Goal: Task Accomplishment & Management: Use online tool/utility

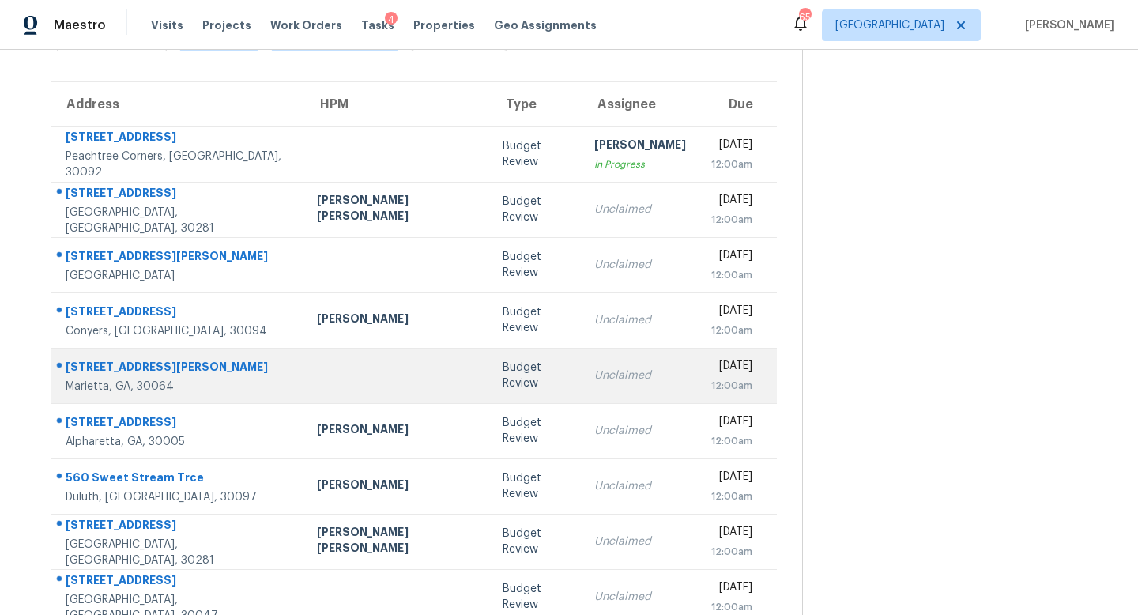
scroll to position [99, 0]
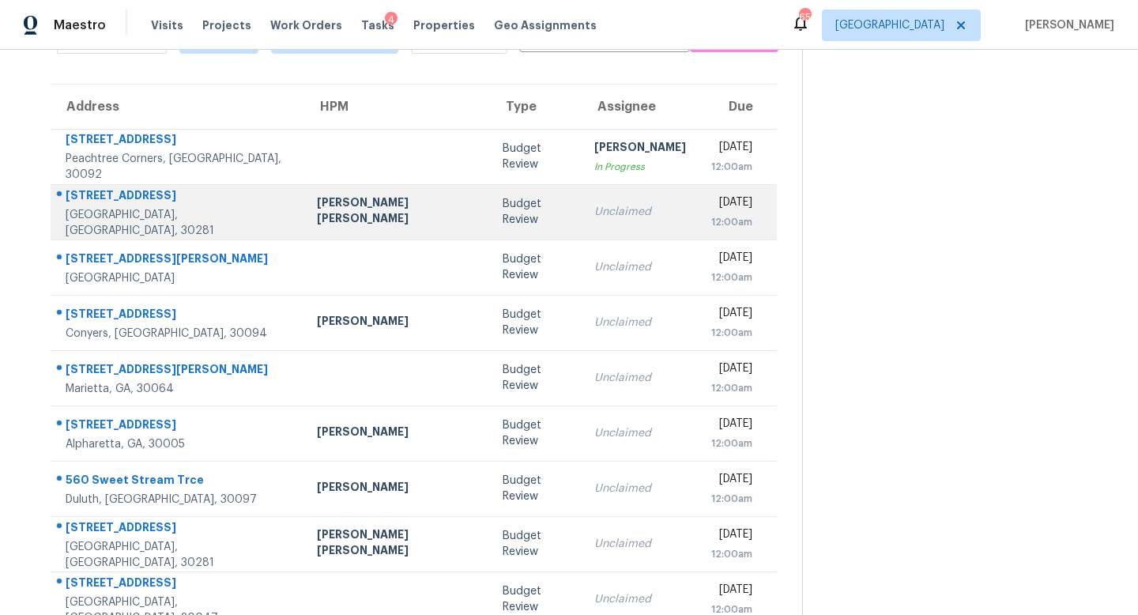
click at [594, 213] on div "Unclaimed" at bounding box center [640, 212] width 92 height 16
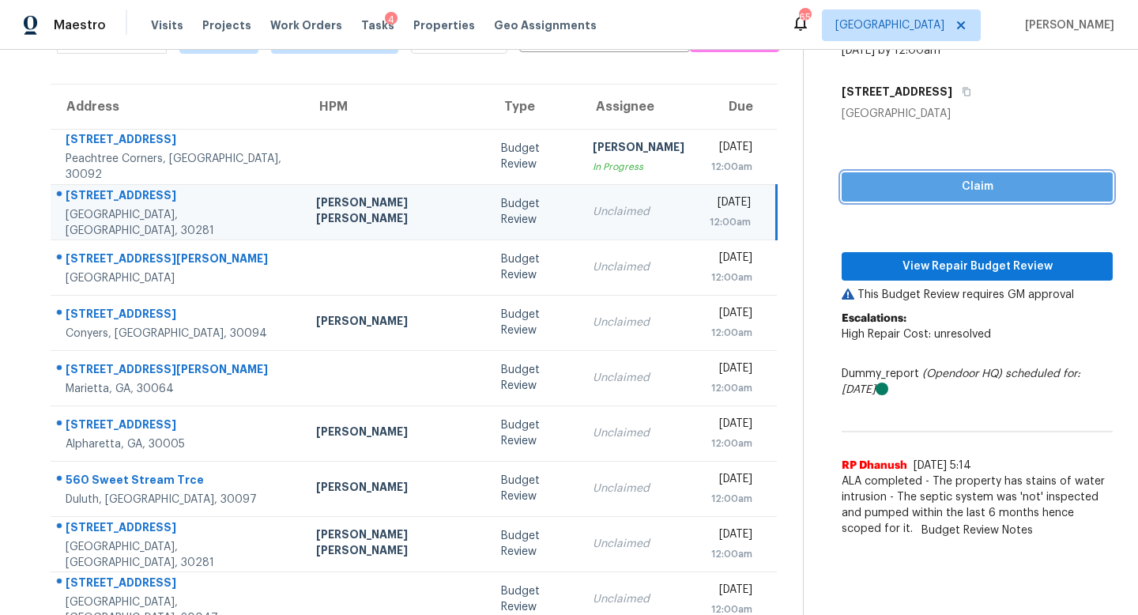
click at [854, 194] on span "Claim" at bounding box center [977, 187] width 246 height 20
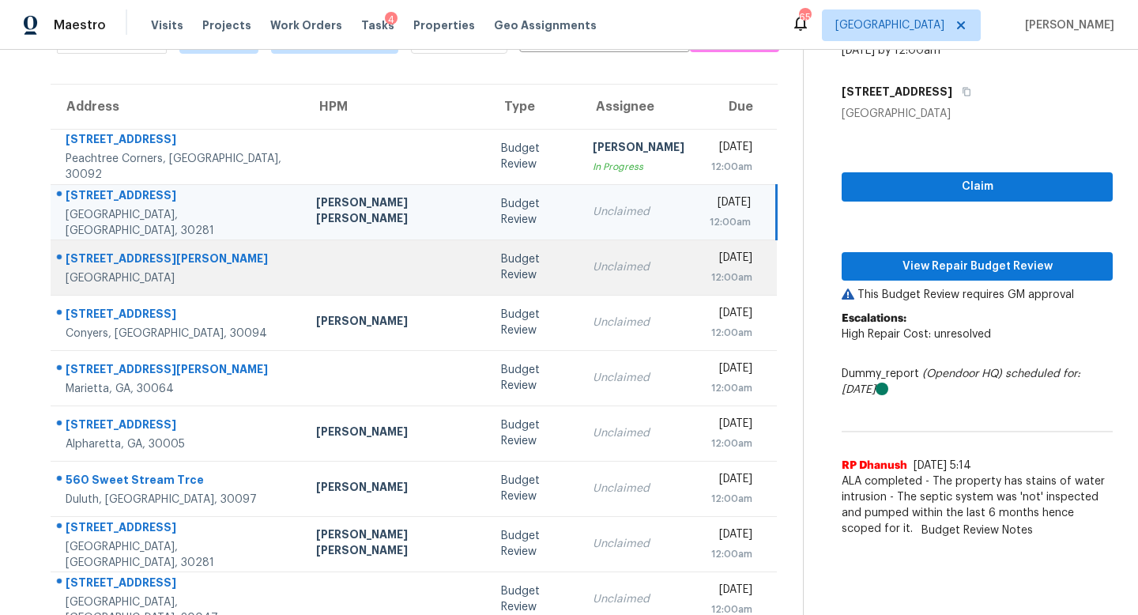
click at [580, 278] on td "Unclaimed" at bounding box center [638, 267] width 117 height 55
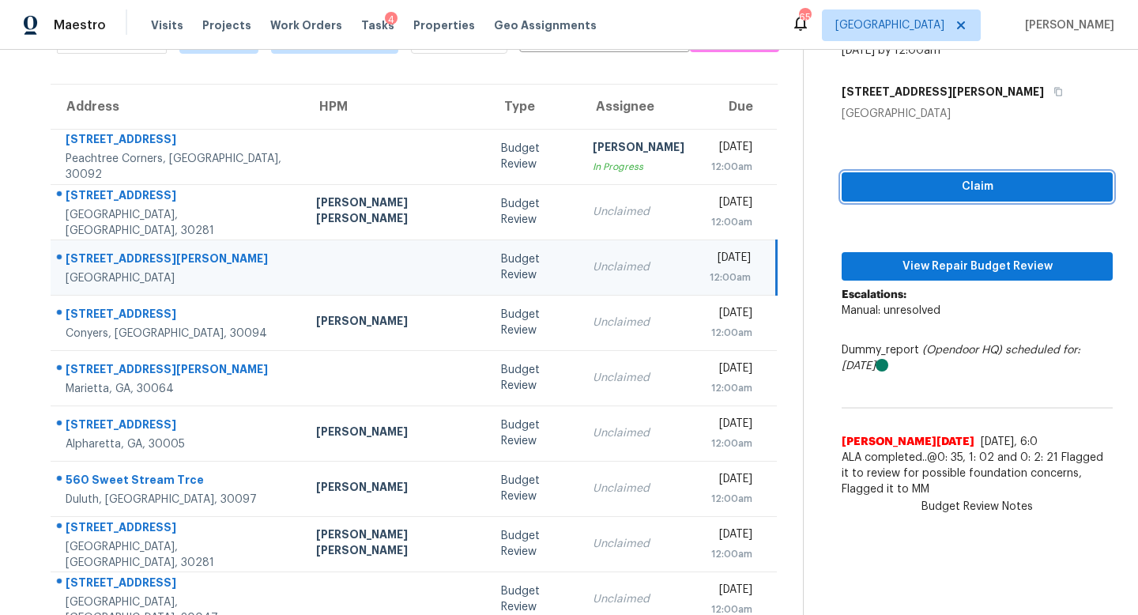
click at [849, 196] on button "Claim" at bounding box center [977, 186] width 271 height 29
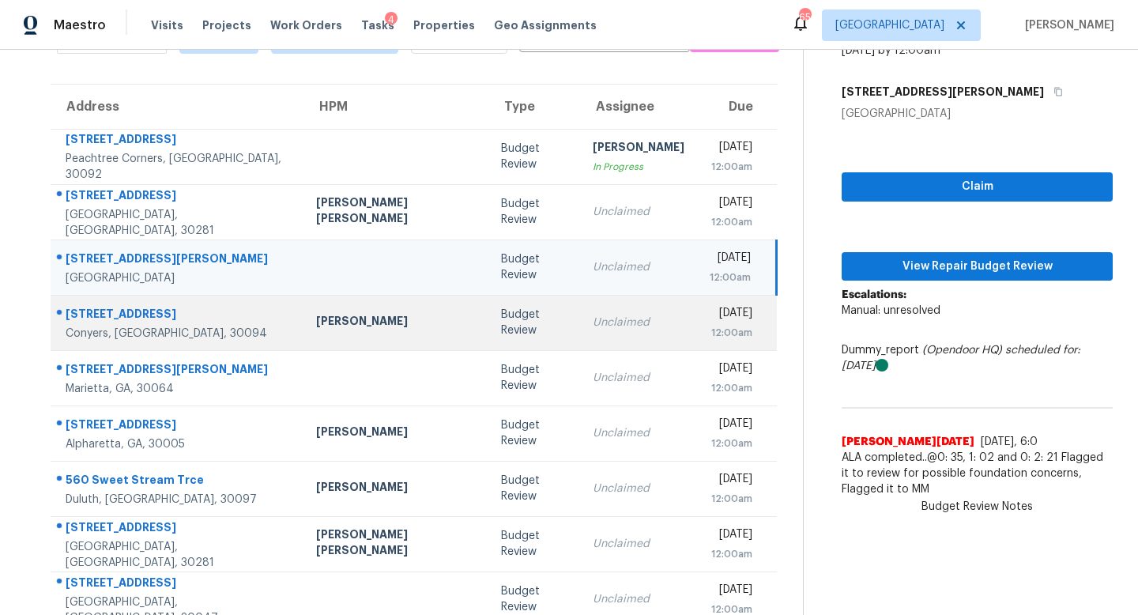
click at [580, 295] on td "Unclaimed" at bounding box center [638, 322] width 117 height 55
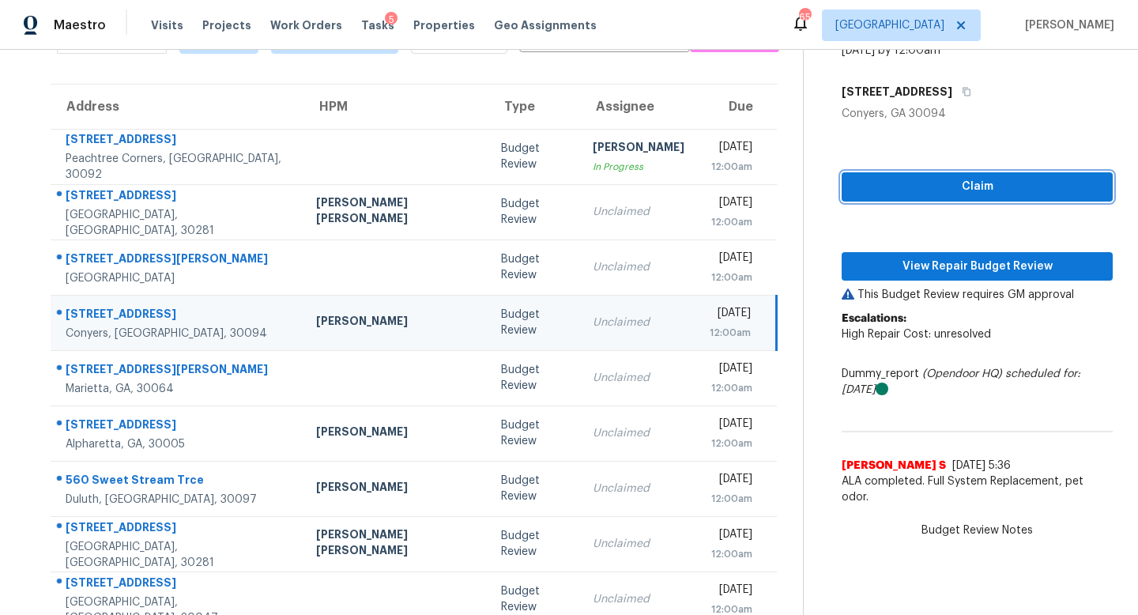
click at [919, 180] on span "Claim" at bounding box center [977, 187] width 246 height 20
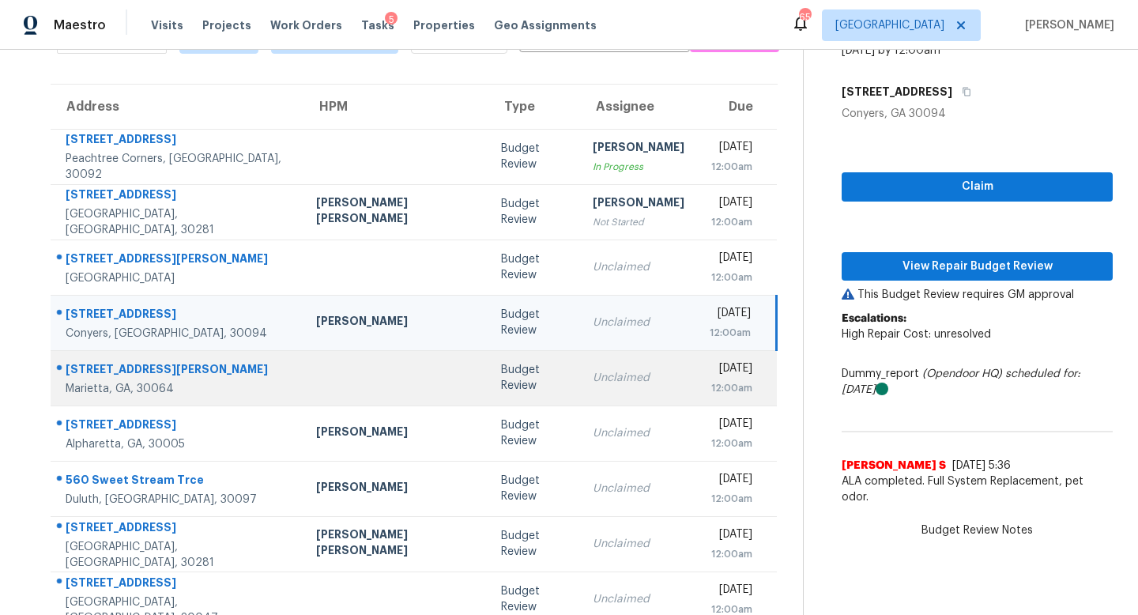
click at [593, 376] on div "Unclaimed" at bounding box center [639, 378] width 92 height 16
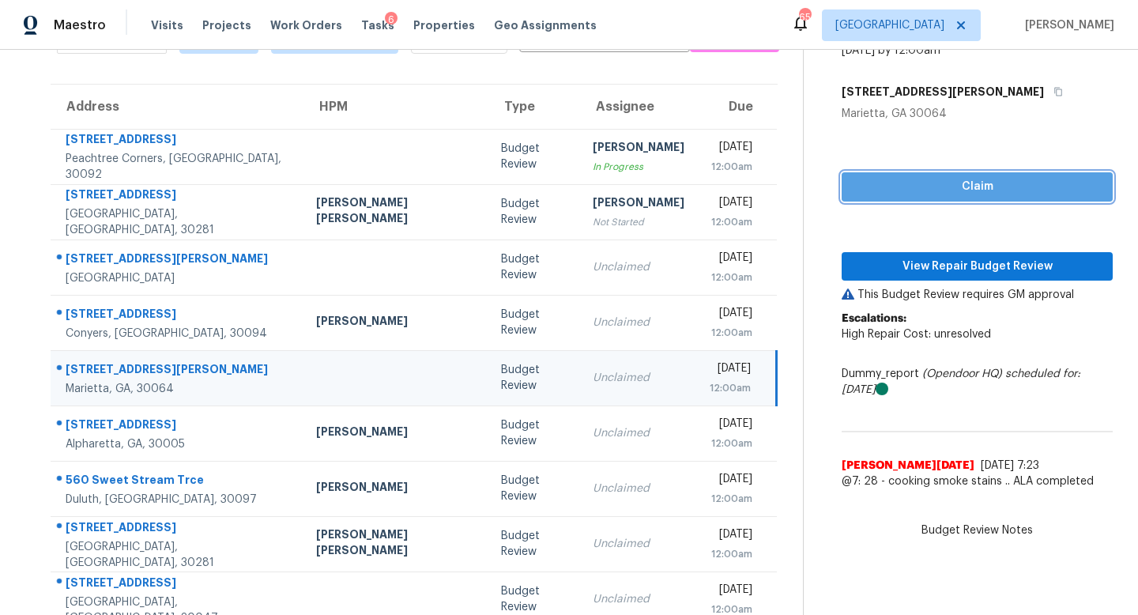
click at [854, 192] on span "Claim" at bounding box center [977, 187] width 246 height 20
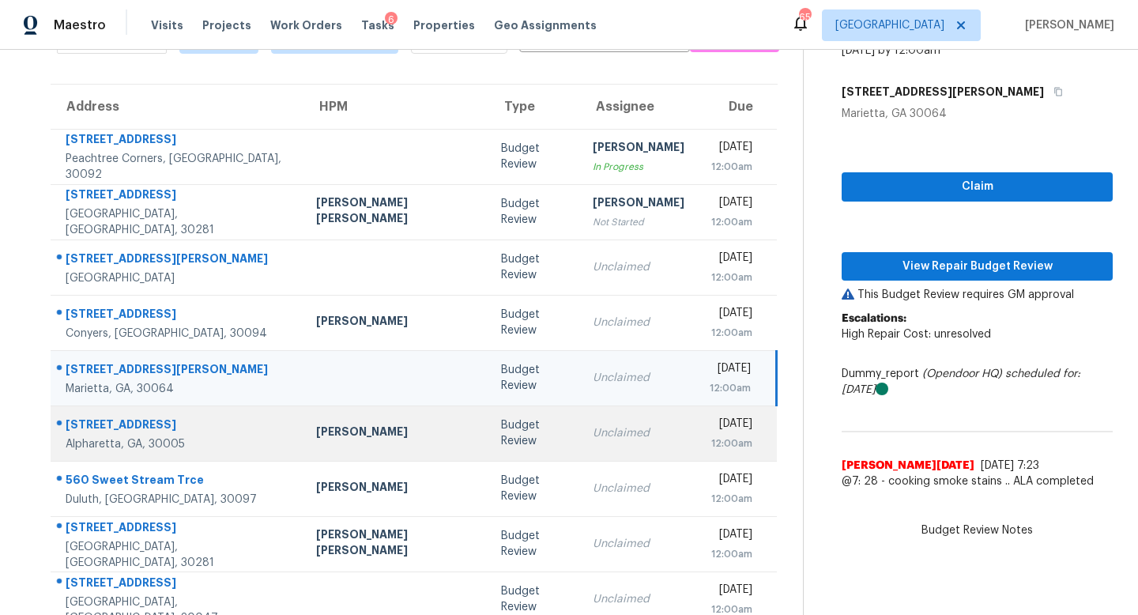
click at [580, 441] on td "Unclaimed" at bounding box center [638, 433] width 117 height 55
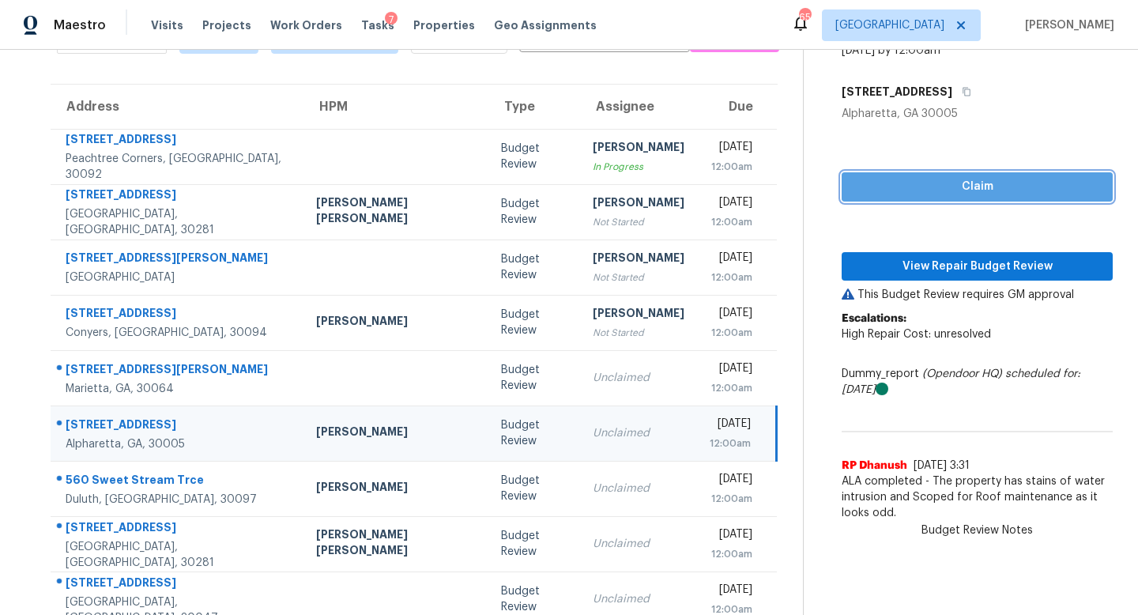
click at [856, 189] on span "Claim" at bounding box center [977, 187] width 246 height 20
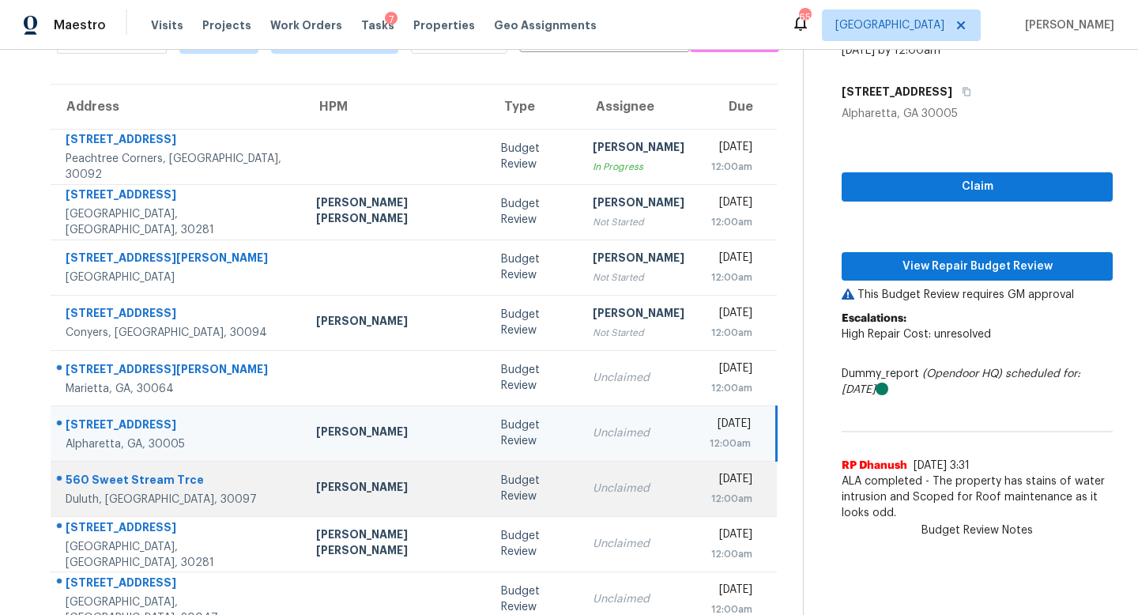
click at [593, 481] on div "Unclaimed" at bounding box center [639, 489] width 92 height 16
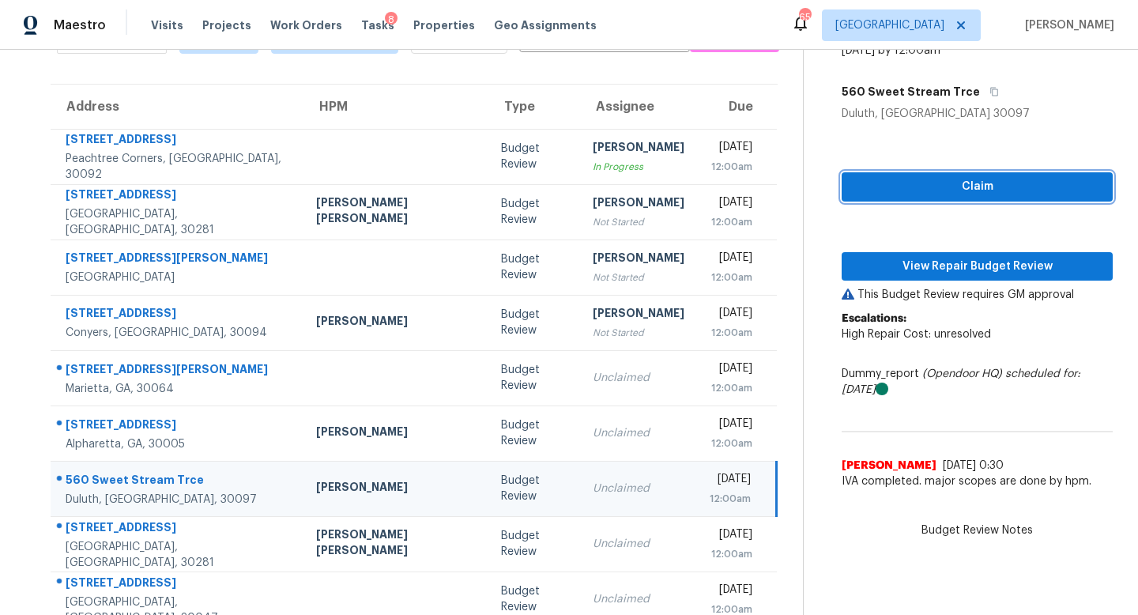
click at [878, 194] on span "Claim" at bounding box center [977, 187] width 246 height 20
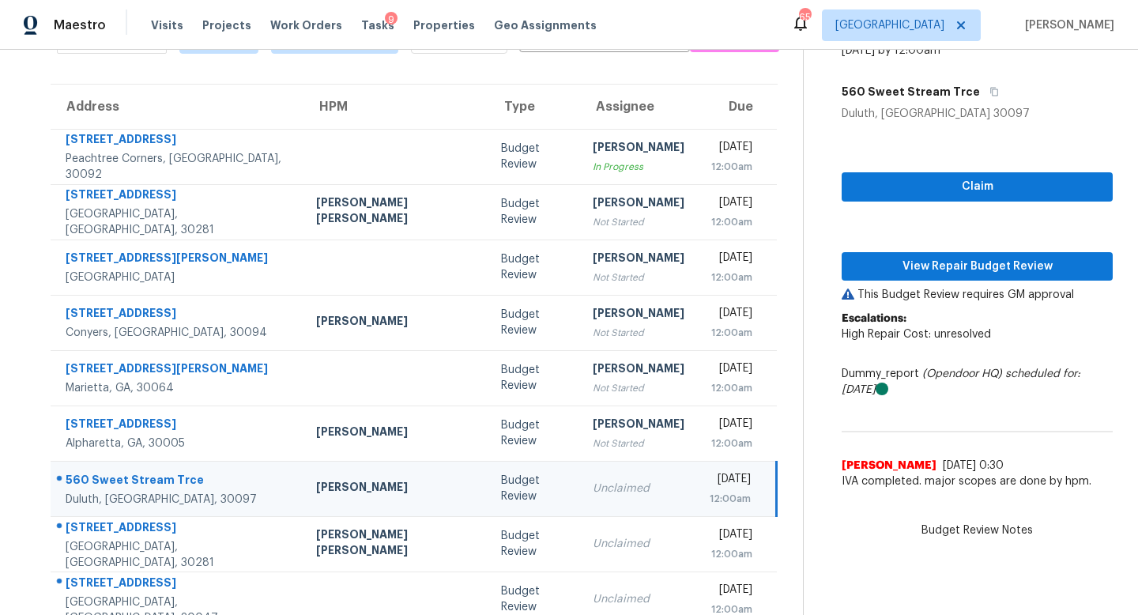
click at [593, 483] on div "Unclaimed" at bounding box center [639, 489] width 92 height 16
click at [580, 508] on td "Unclaimed" at bounding box center [638, 488] width 117 height 55
click at [877, 178] on span "Claim" at bounding box center [977, 187] width 246 height 20
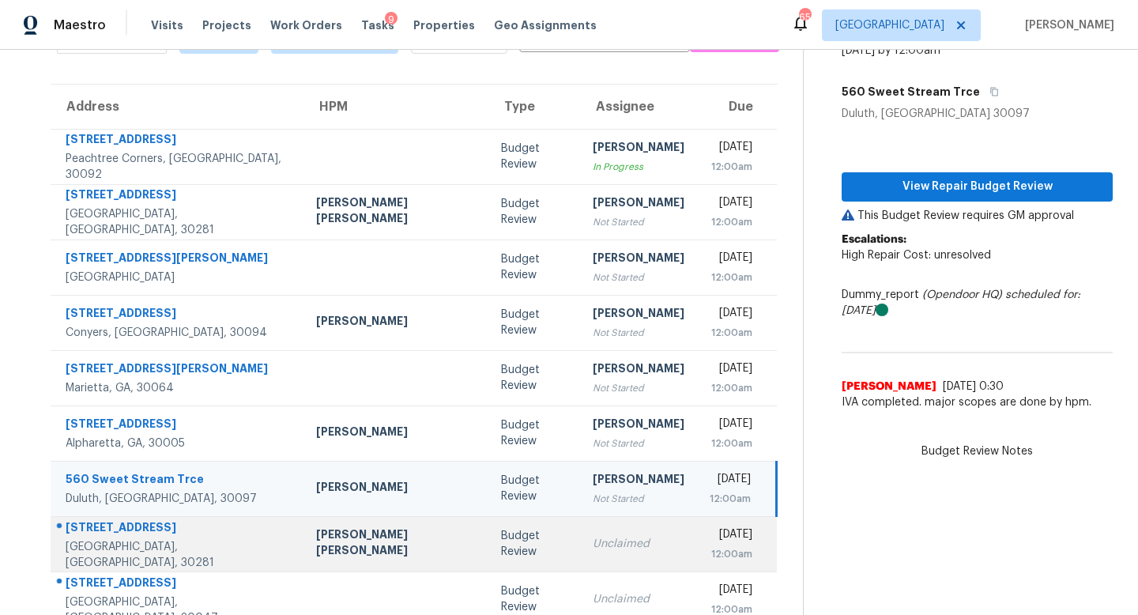
click at [593, 547] on div "Unclaimed" at bounding box center [639, 544] width 92 height 16
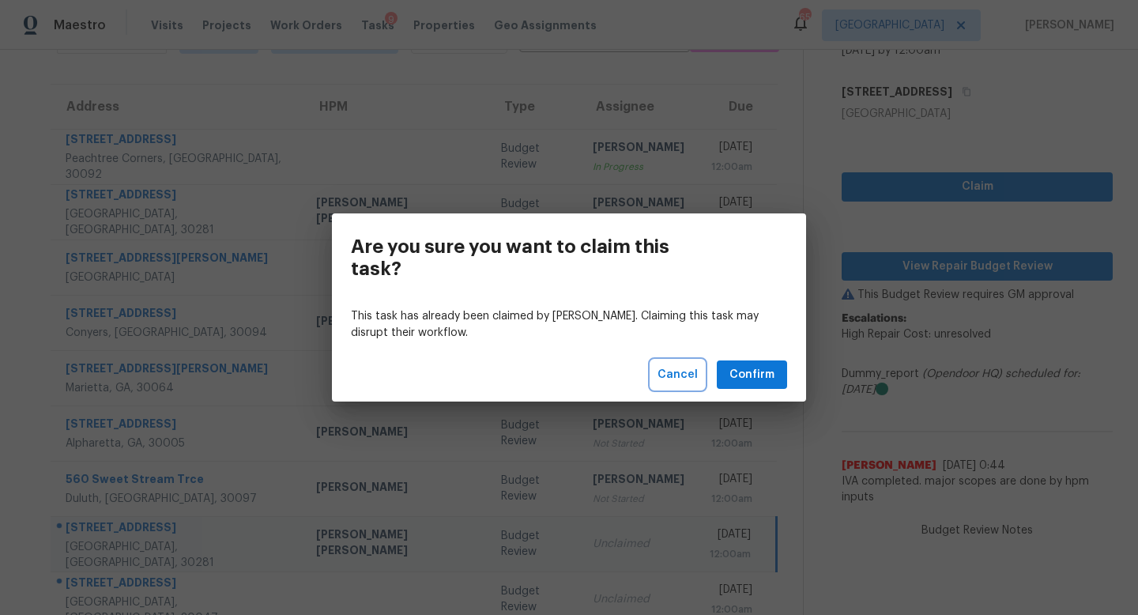
click at [682, 379] on span "Cancel" at bounding box center [678, 375] width 40 height 20
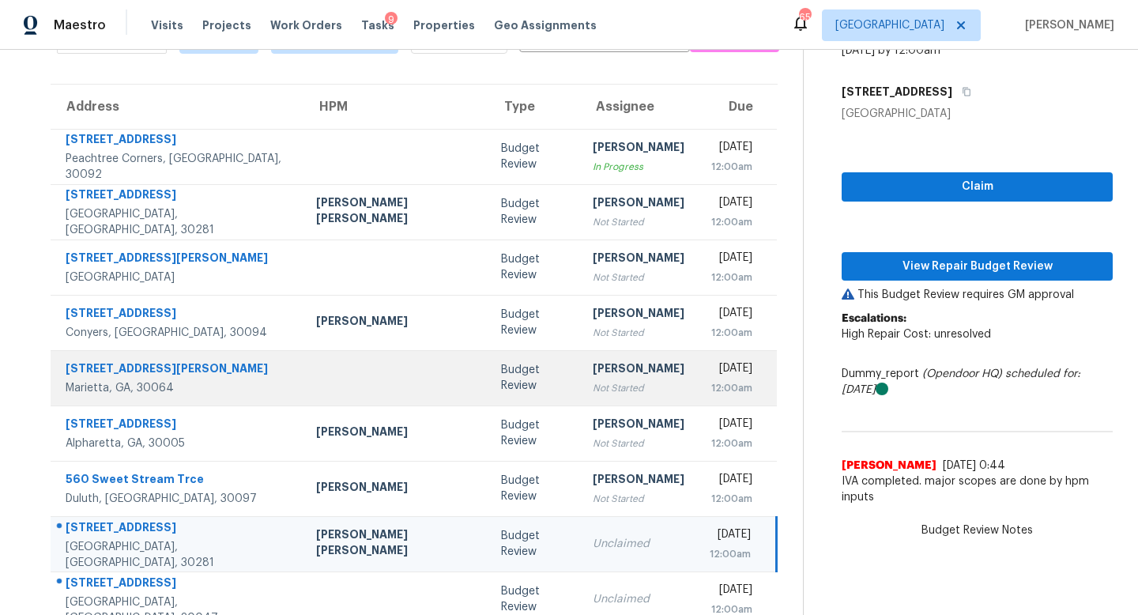
scroll to position [208, 0]
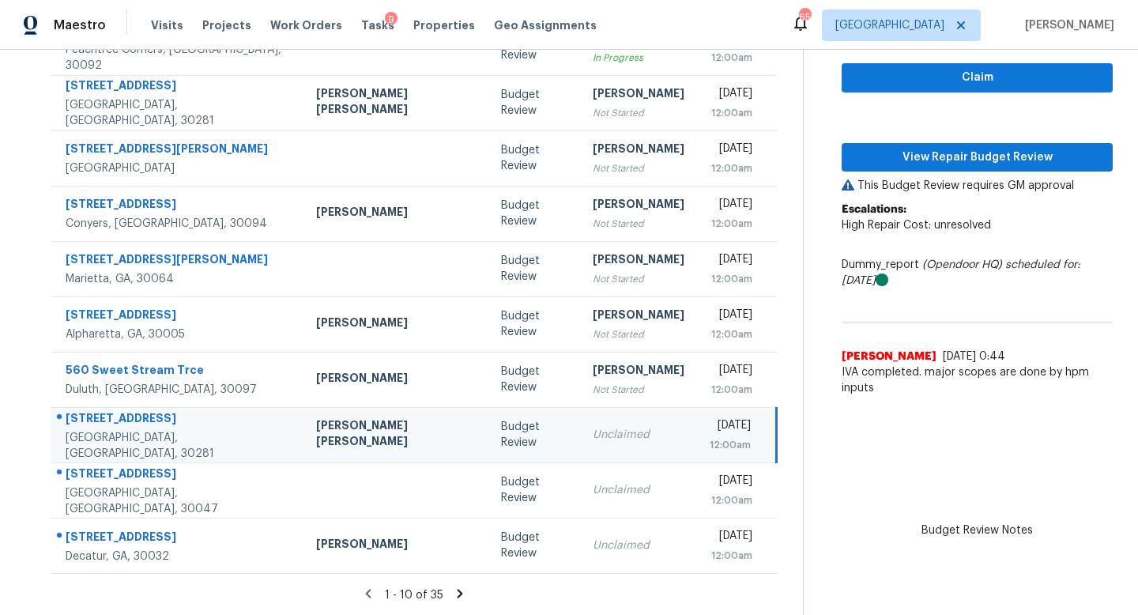
click at [593, 431] on div "Unclaimed" at bounding box center [639, 435] width 92 height 16
click at [855, 80] on span "Claim" at bounding box center [977, 78] width 246 height 20
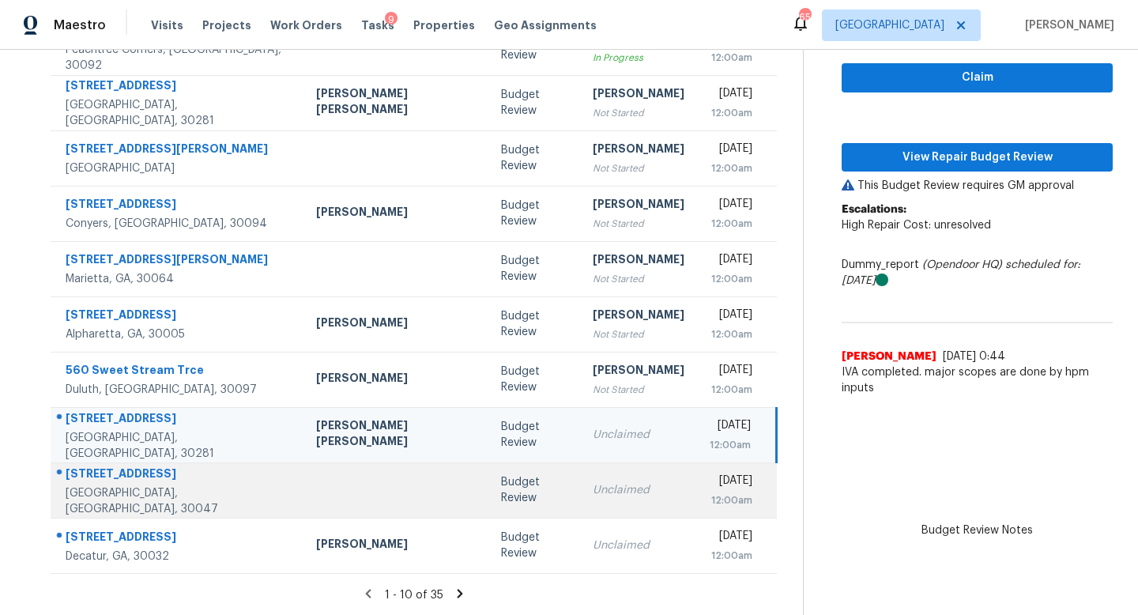
click at [593, 492] on div "Unclaimed" at bounding box center [639, 490] width 92 height 16
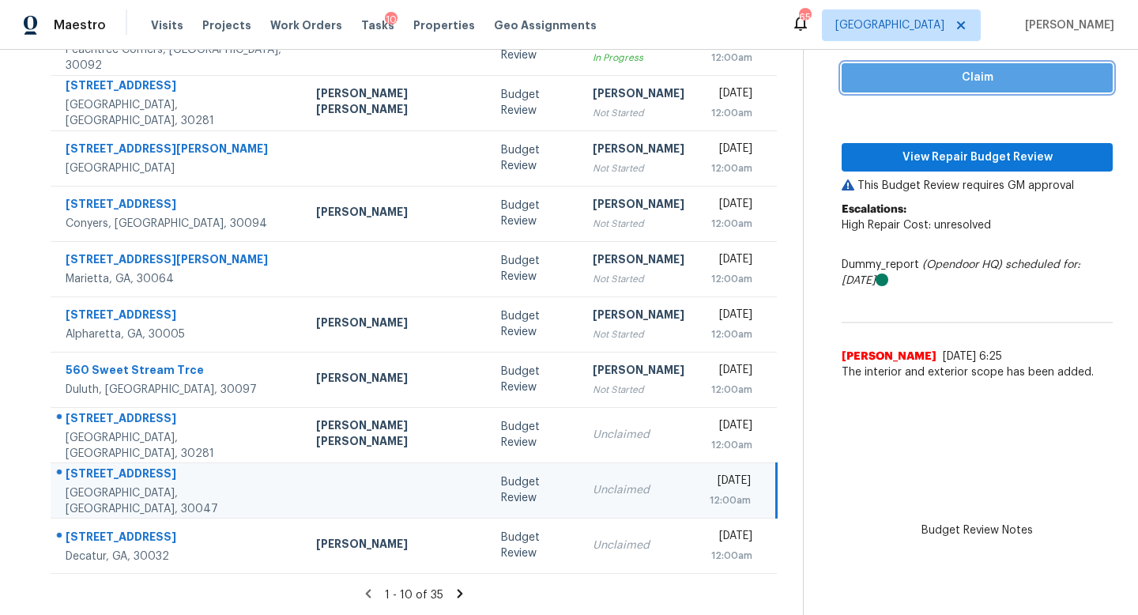
click at [854, 74] on span "Claim" at bounding box center [977, 78] width 246 height 20
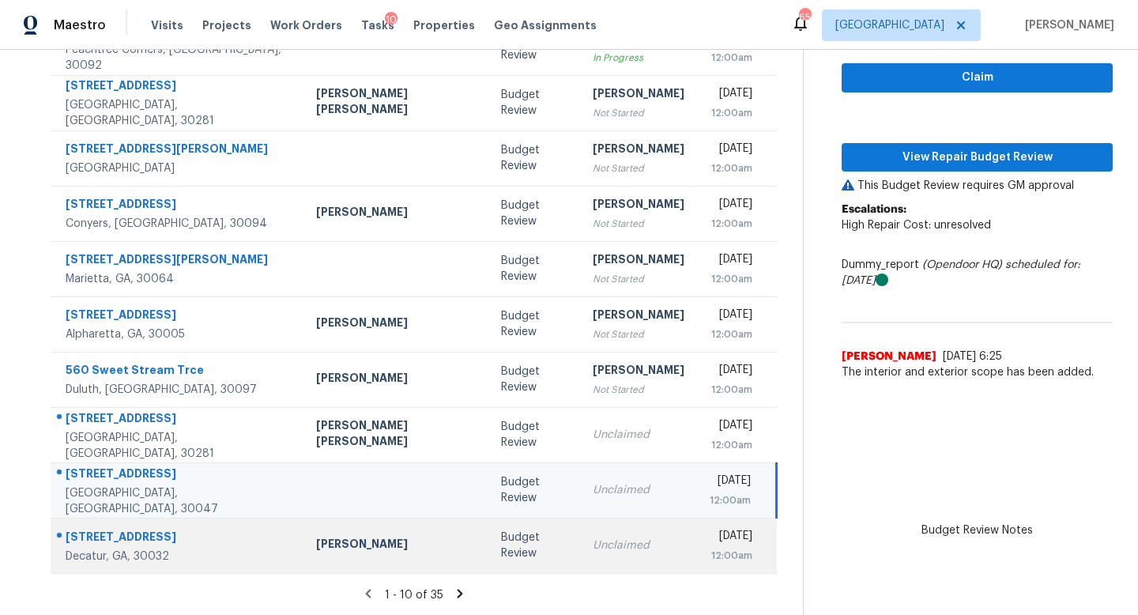
click at [580, 536] on td "Unclaimed" at bounding box center [638, 545] width 117 height 55
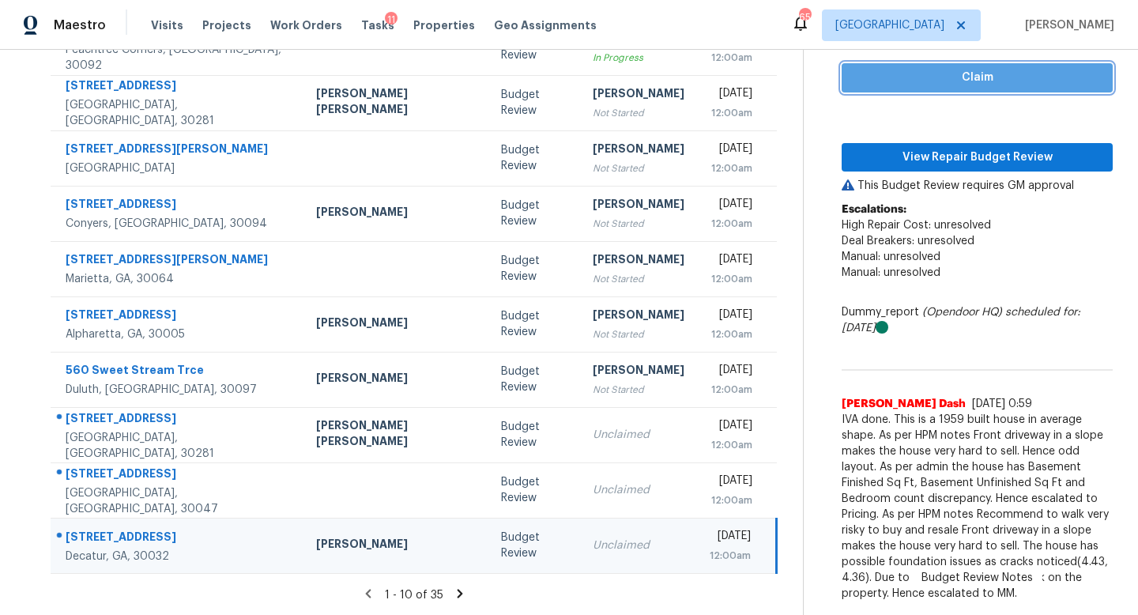
click at [884, 77] on span "Claim" at bounding box center [977, 78] width 246 height 20
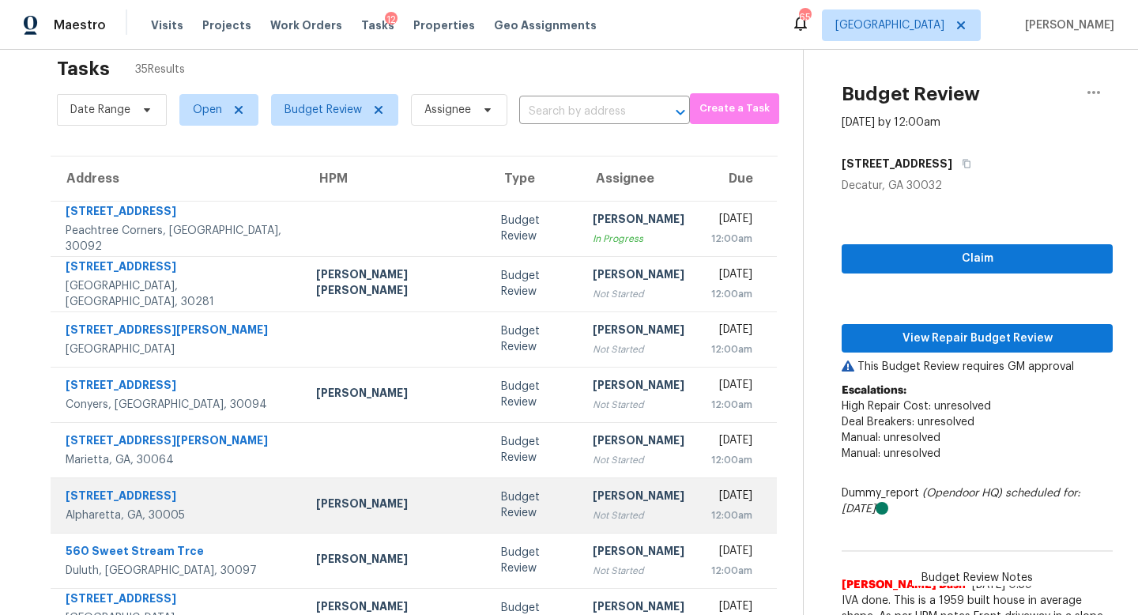
scroll to position [0, 0]
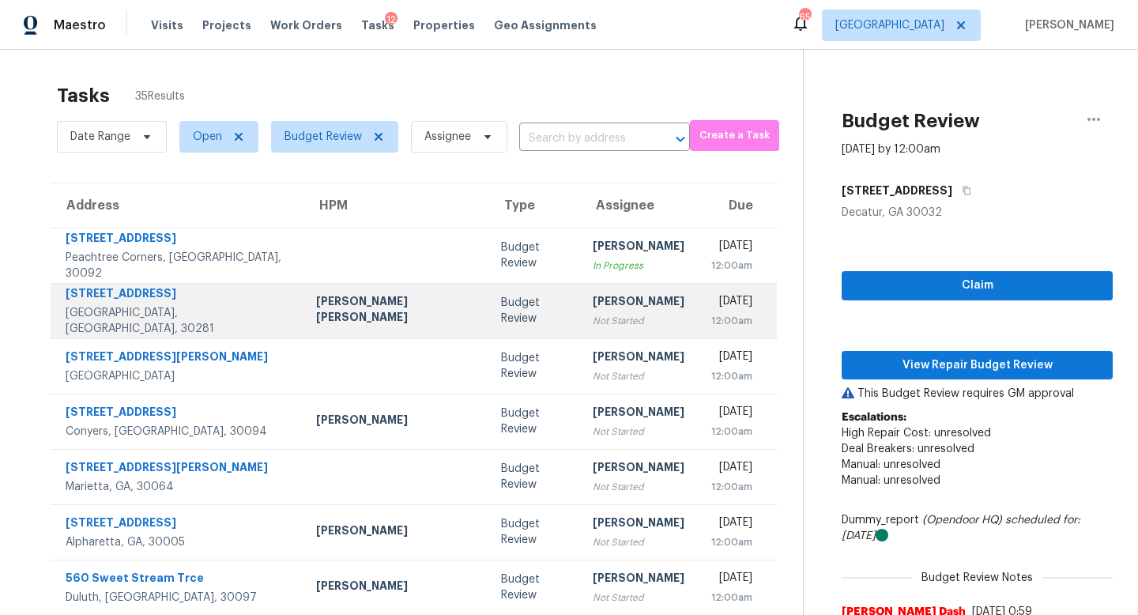
click at [593, 315] on div "Not Started" at bounding box center [639, 321] width 92 height 16
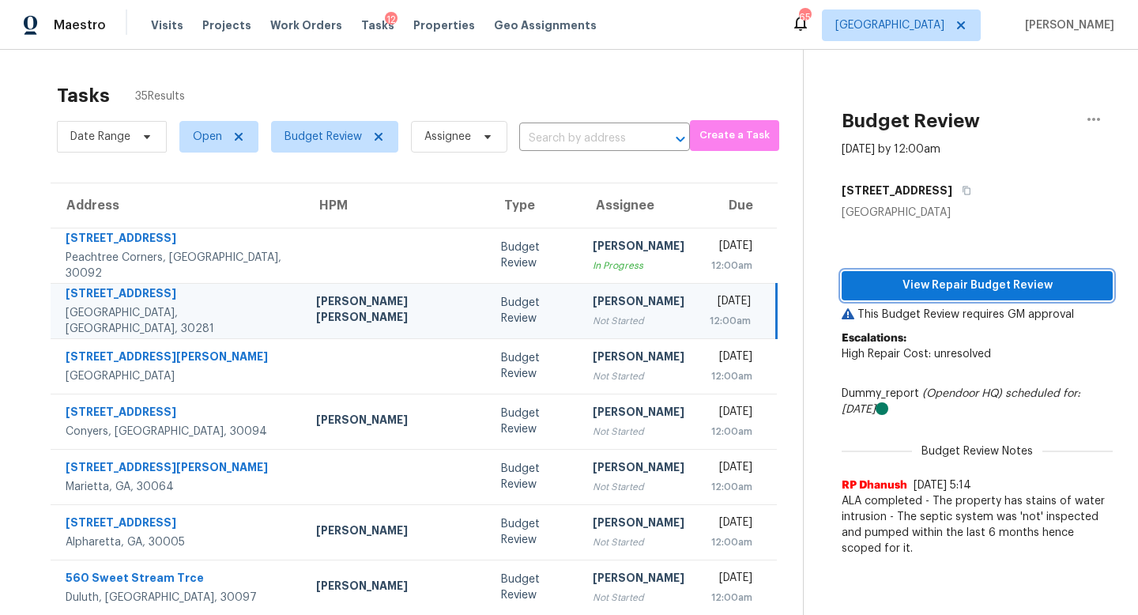
click at [902, 288] on span "View Repair Budget Review" at bounding box center [977, 286] width 246 height 20
click at [593, 299] on div "[PERSON_NAME]" at bounding box center [639, 303] width 92 height 20
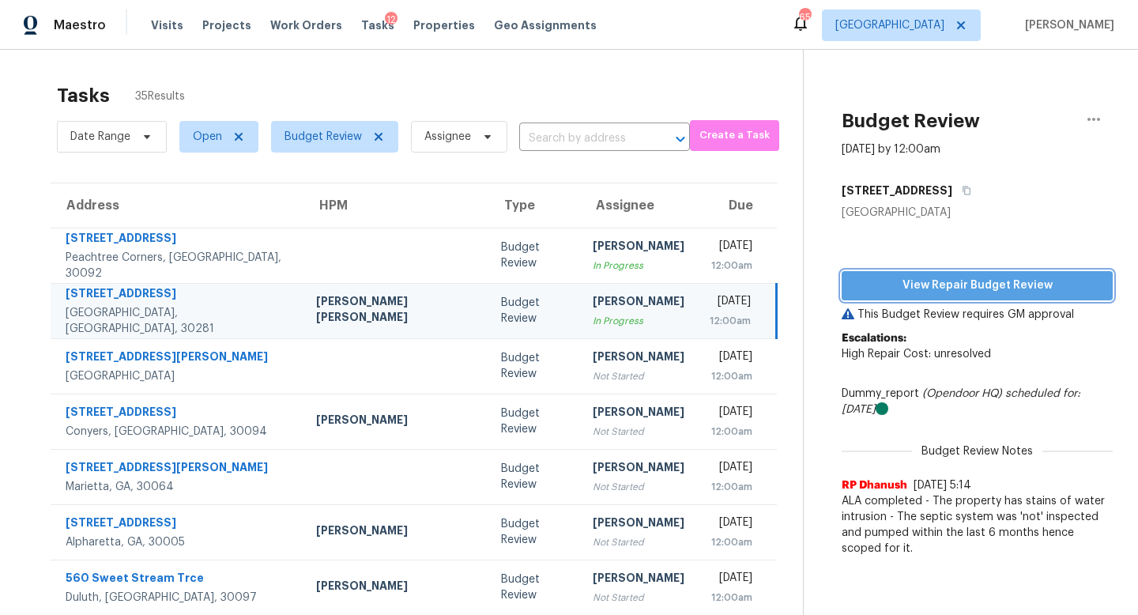
click at [965, 284] on span "View Repair Budget Review" at bounding box center [977, 286] width 246 height 20
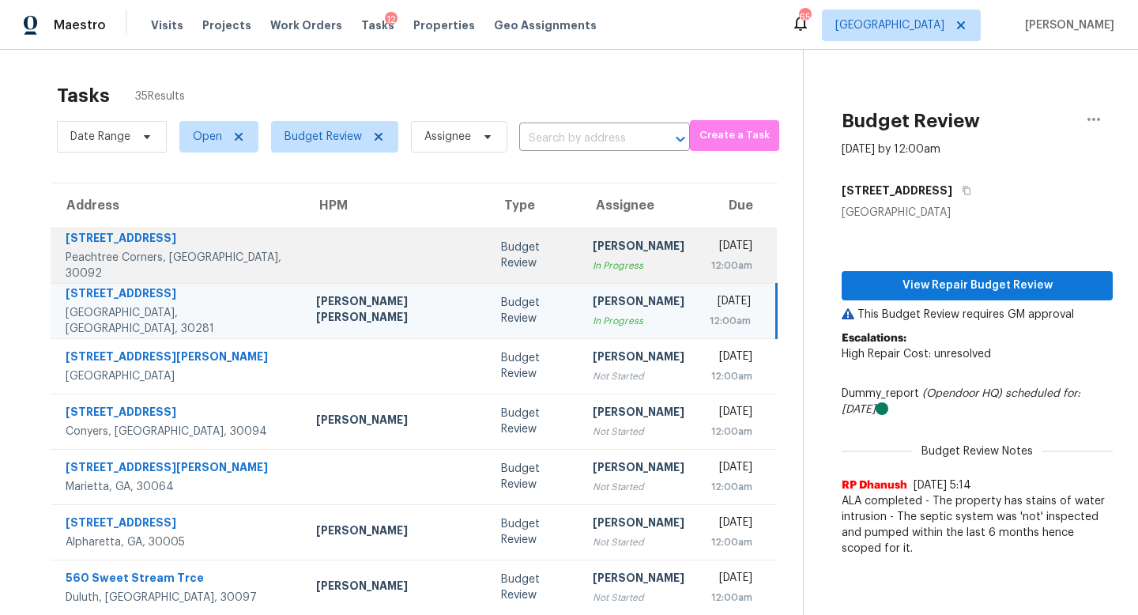
click at [501, 260] on div "Budget Review" at bounding box center [534, 256] width 66 height 32
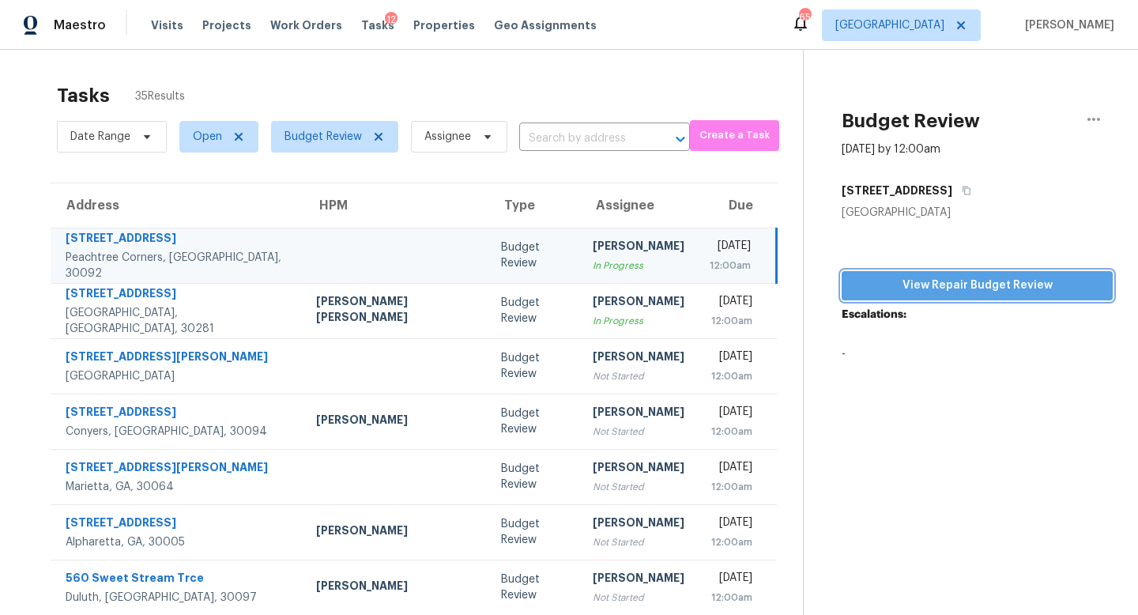
click at [947, 273] on button "View Repair Budget Review" at bounding box center [977, 285] width 271 height 29
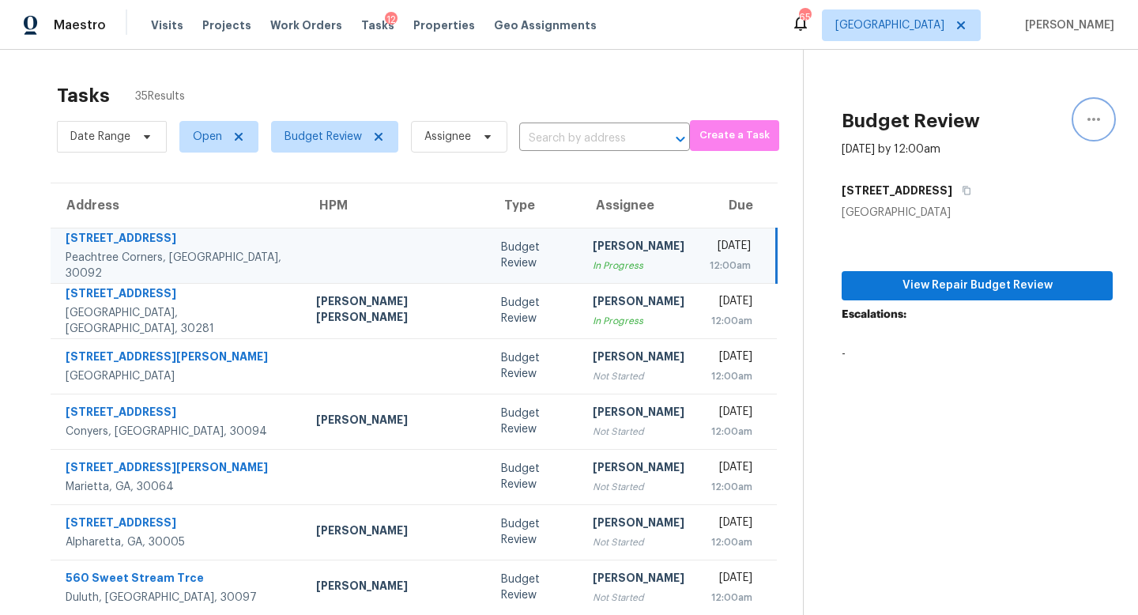
click at [1105, 123] on button "button" at bounding box center [1094, 119] width 38 height 38
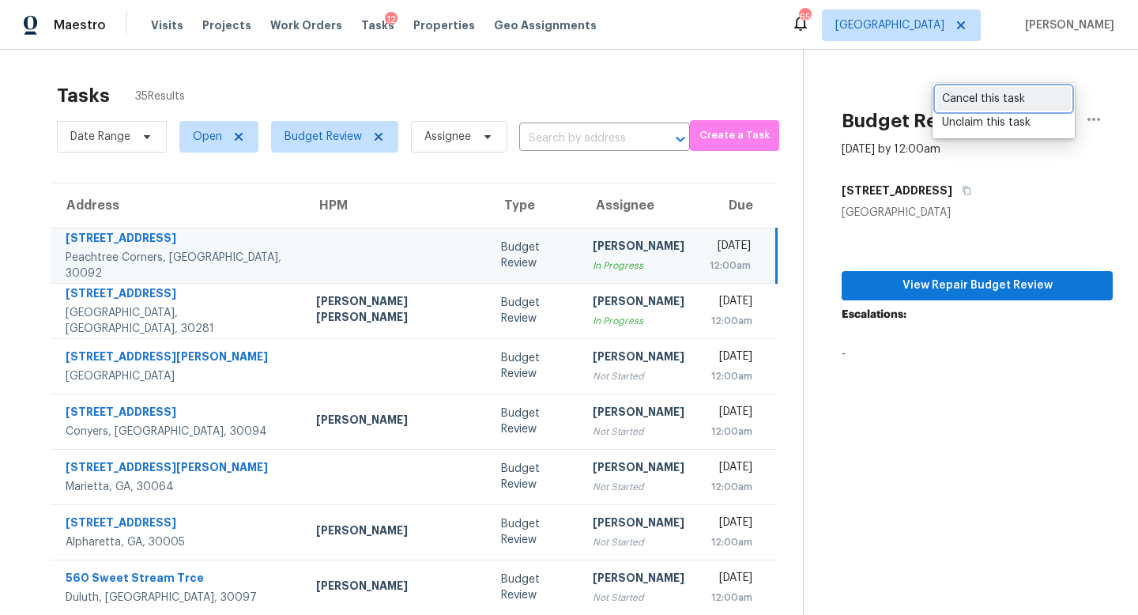
click at [1003, 101] on div "Cancel this task" at bounding box center [1003, 99] width 123 height 16
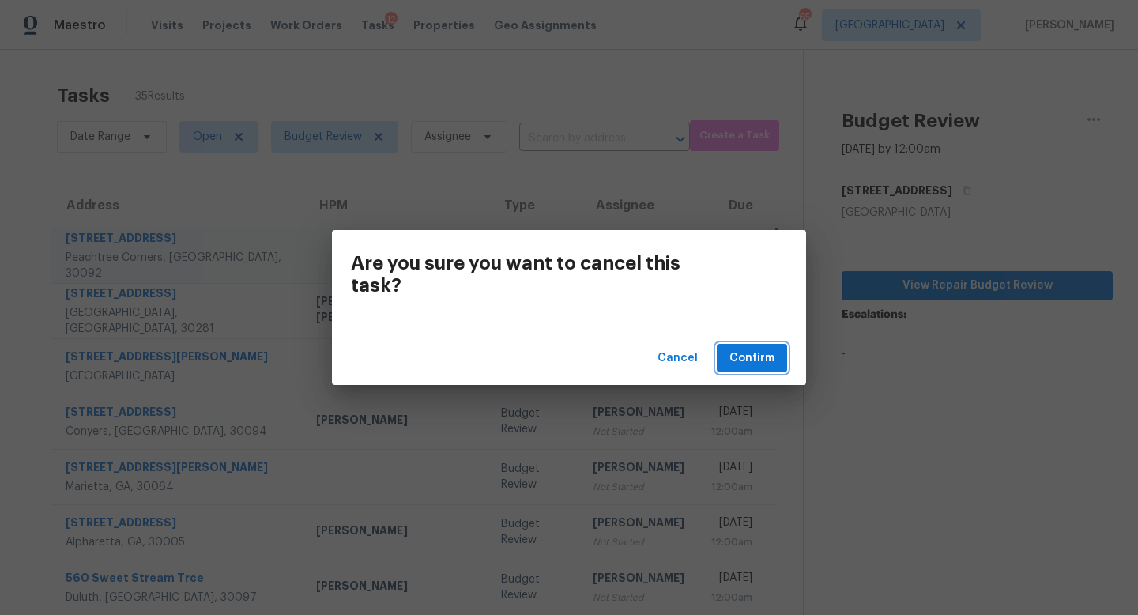
click at [750, 361] on span "Confirm" at bounding box center [752, 359] width 45 height 20
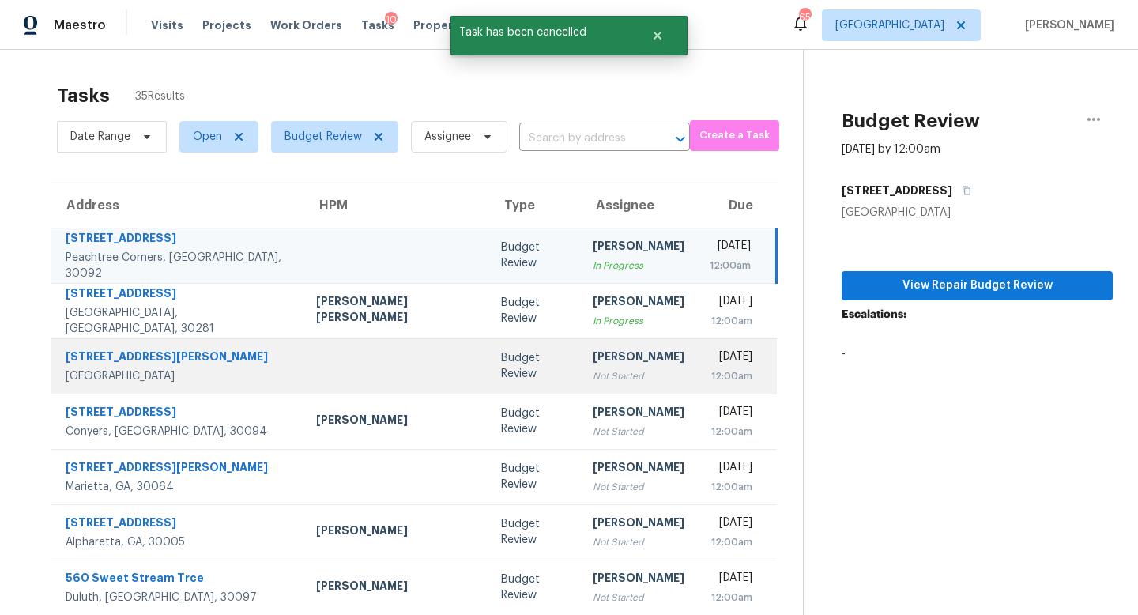
click at [593, 364] on div "[PERSON_NAME]" at bounding box center [639, 359] width 92 height 20
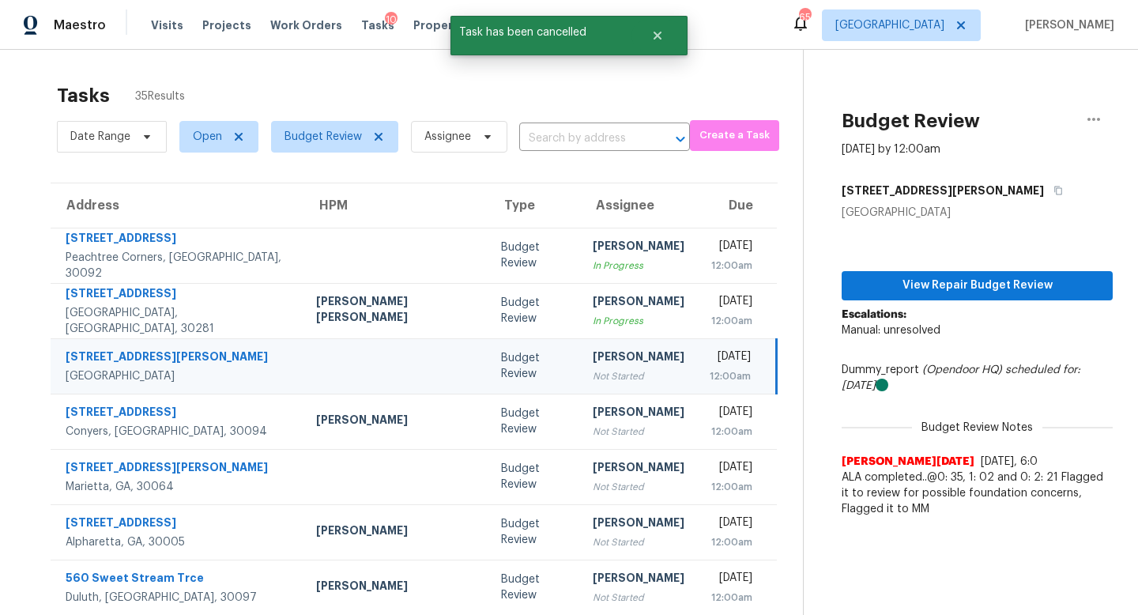
click at [922, 311] on p "Escalations: Manual: unresolved" at bounding box center [977, 330] width 271 height 47
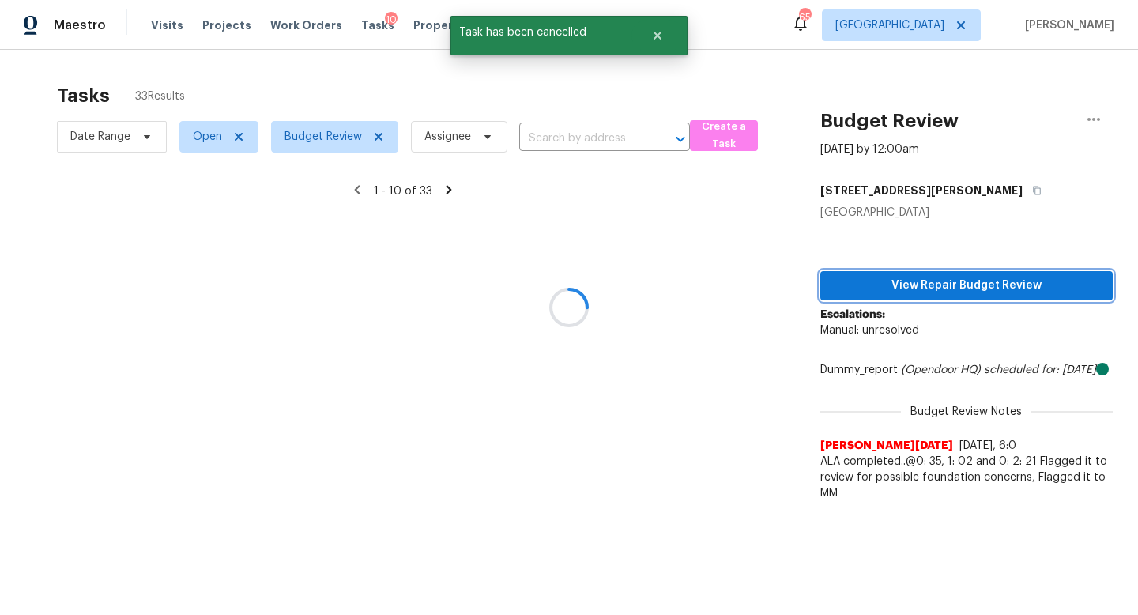
click at [922, 297] on button "View Repair Budget Review" at bounding box center [966, 285] width 292 height 29
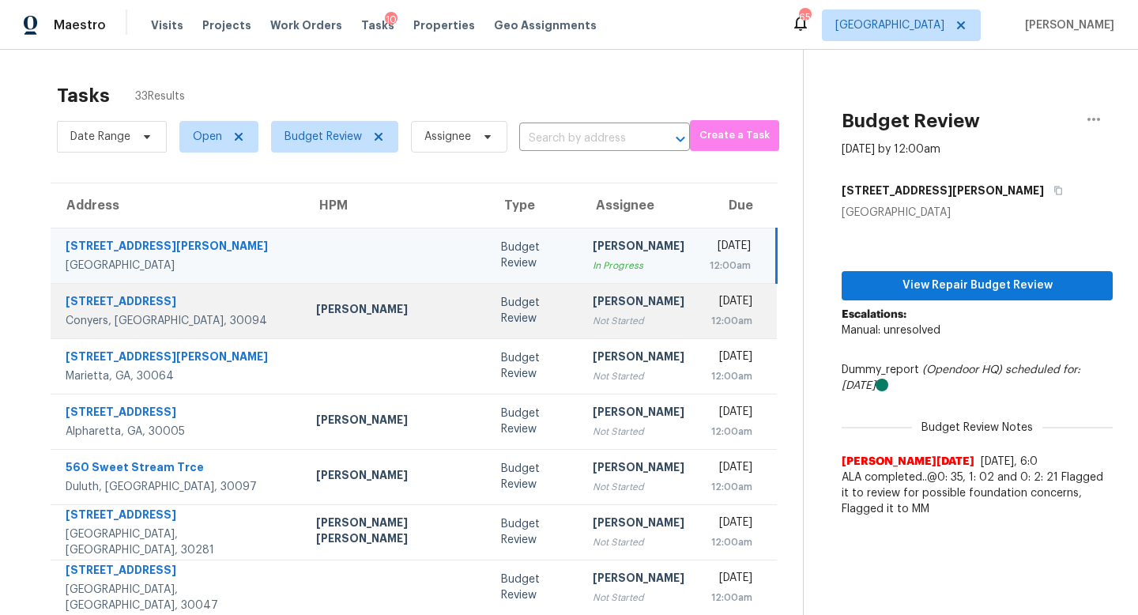
click at [593, 312] on div "[PERSON_NAME]" at bounding box center [639, 303] width 92 height 20
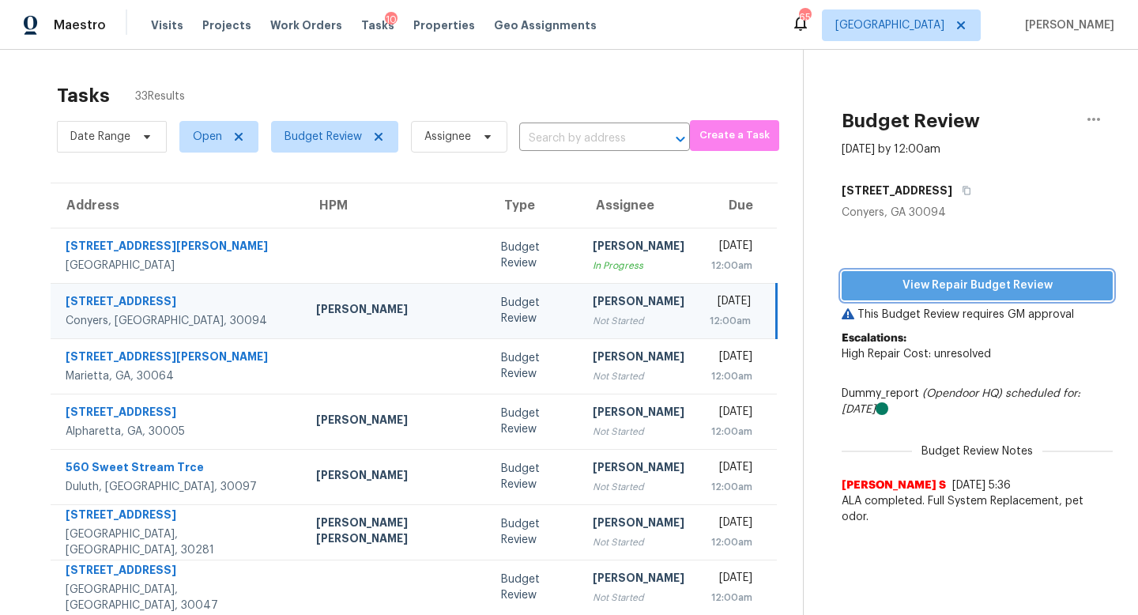
click at [877, 292] on span "View Repair Budget Review" at bounding box center [977, 286] width 246 height 20
